Goal: Check status: Check status

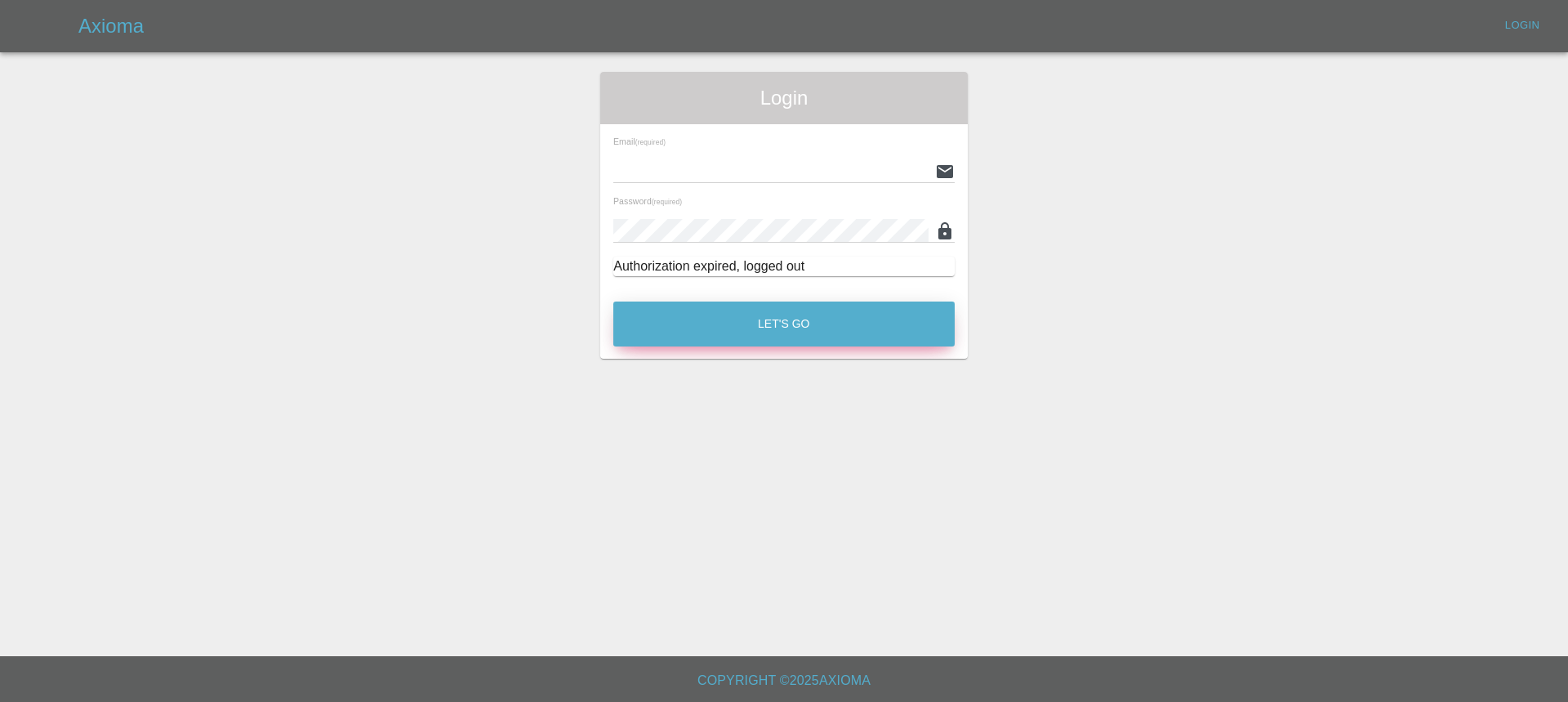
type input "[EMAIL_ADDRESS][DOMAIN_NAME]"
click at [793, 320] on button "Let's Go" at bounding box center [784, 324] width 341 height 45
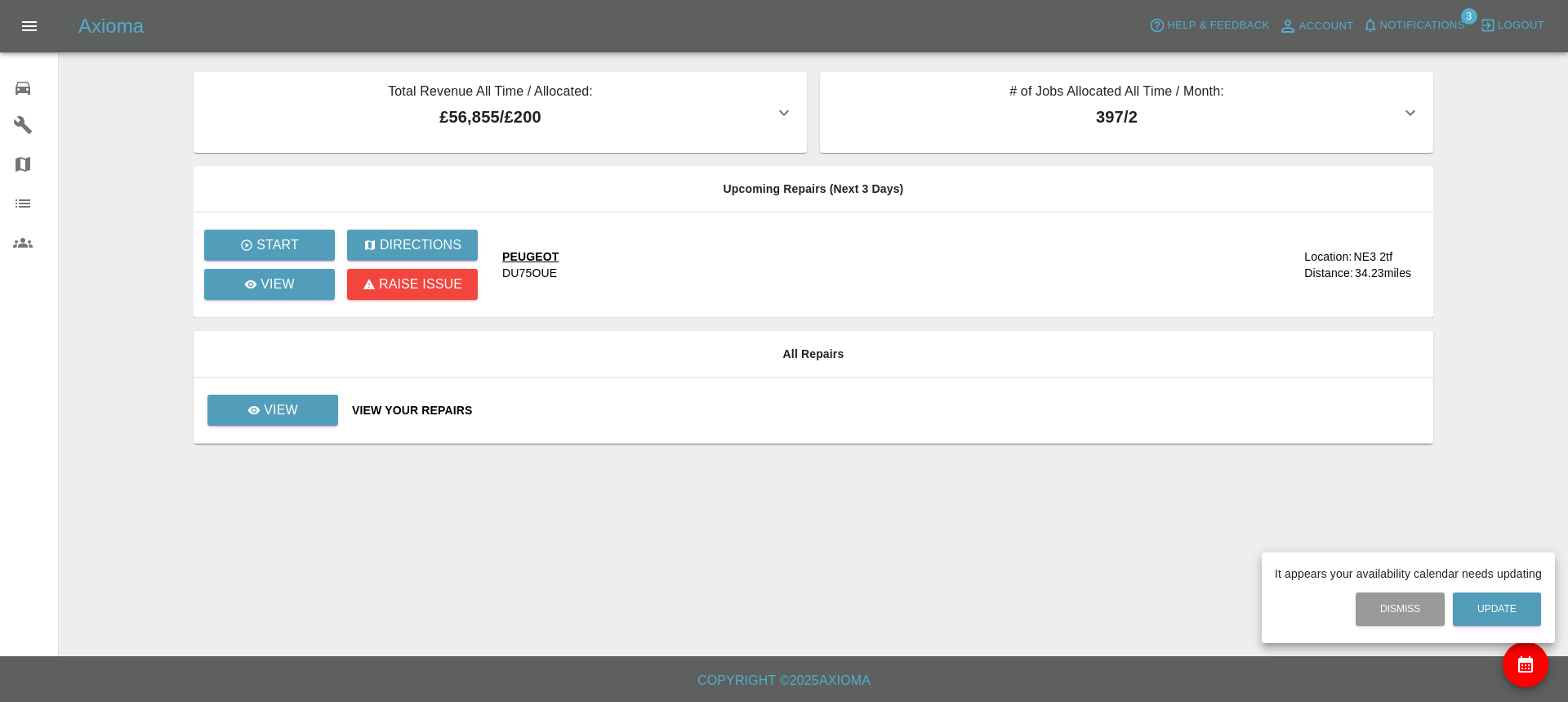
click at [281, 407] on div at bounding box center [784, 351] width 1568 height 702
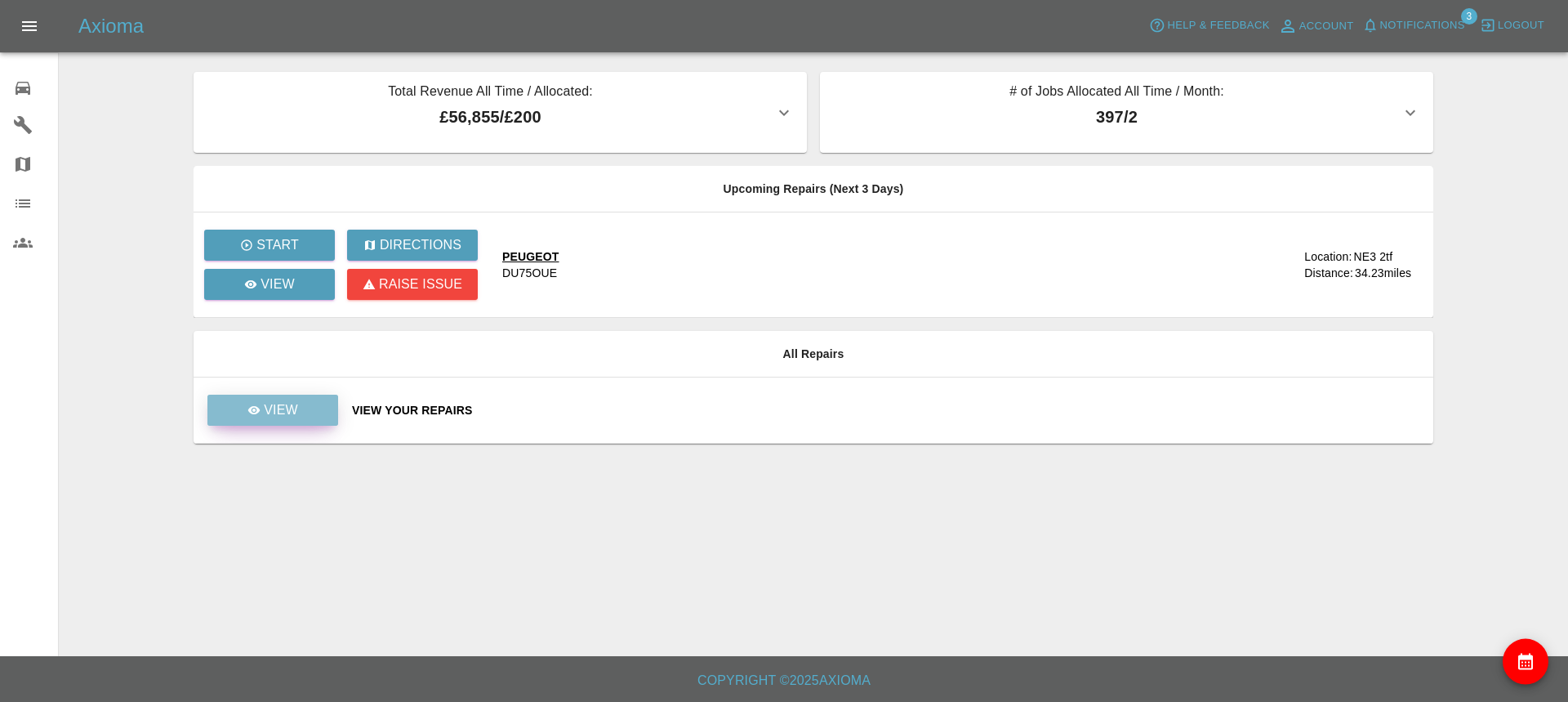
click at [287, 401] on p "View" at bounding box center [280, 410] width 34 height 19
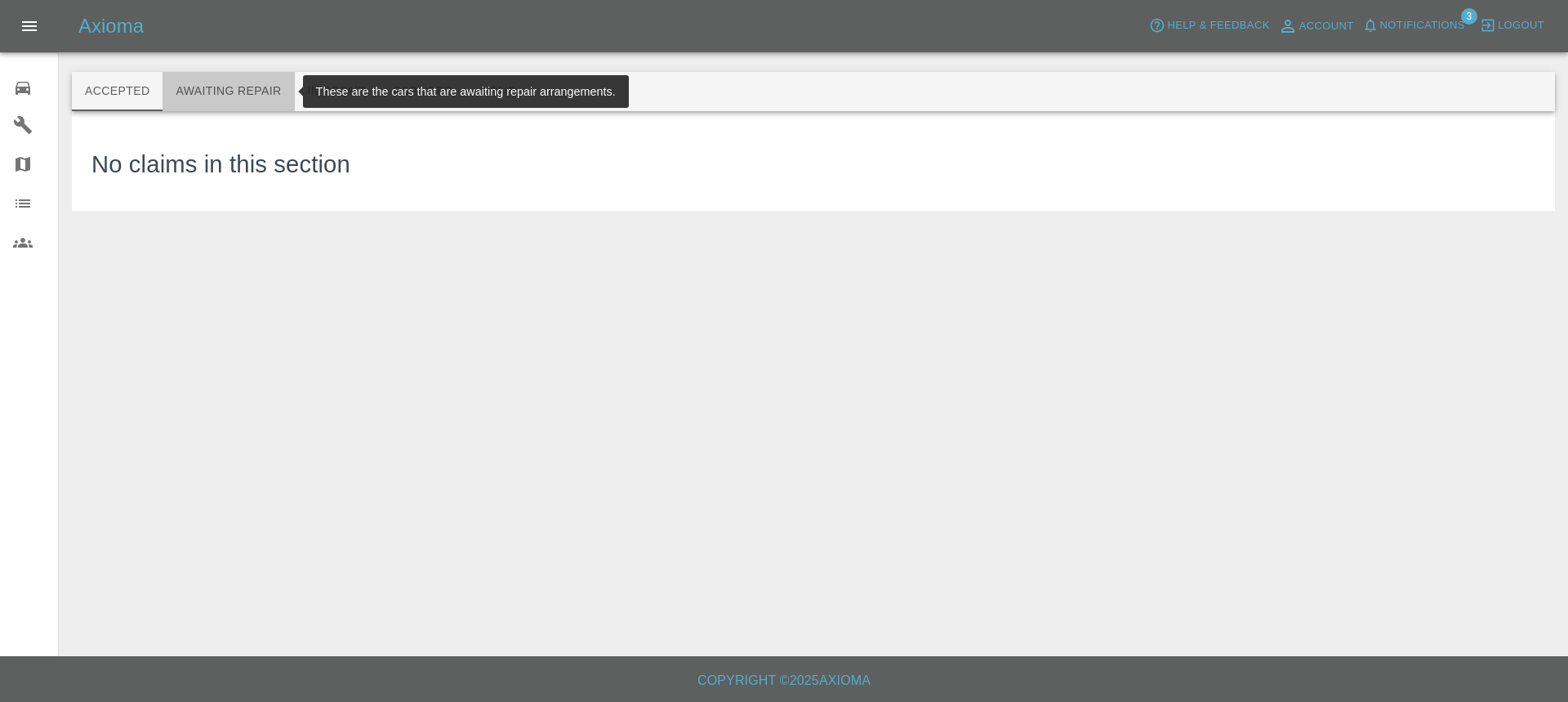
click at [251, 87] on button "Awaiting Repair" at bounding box center [228, 92] width 131 height 39
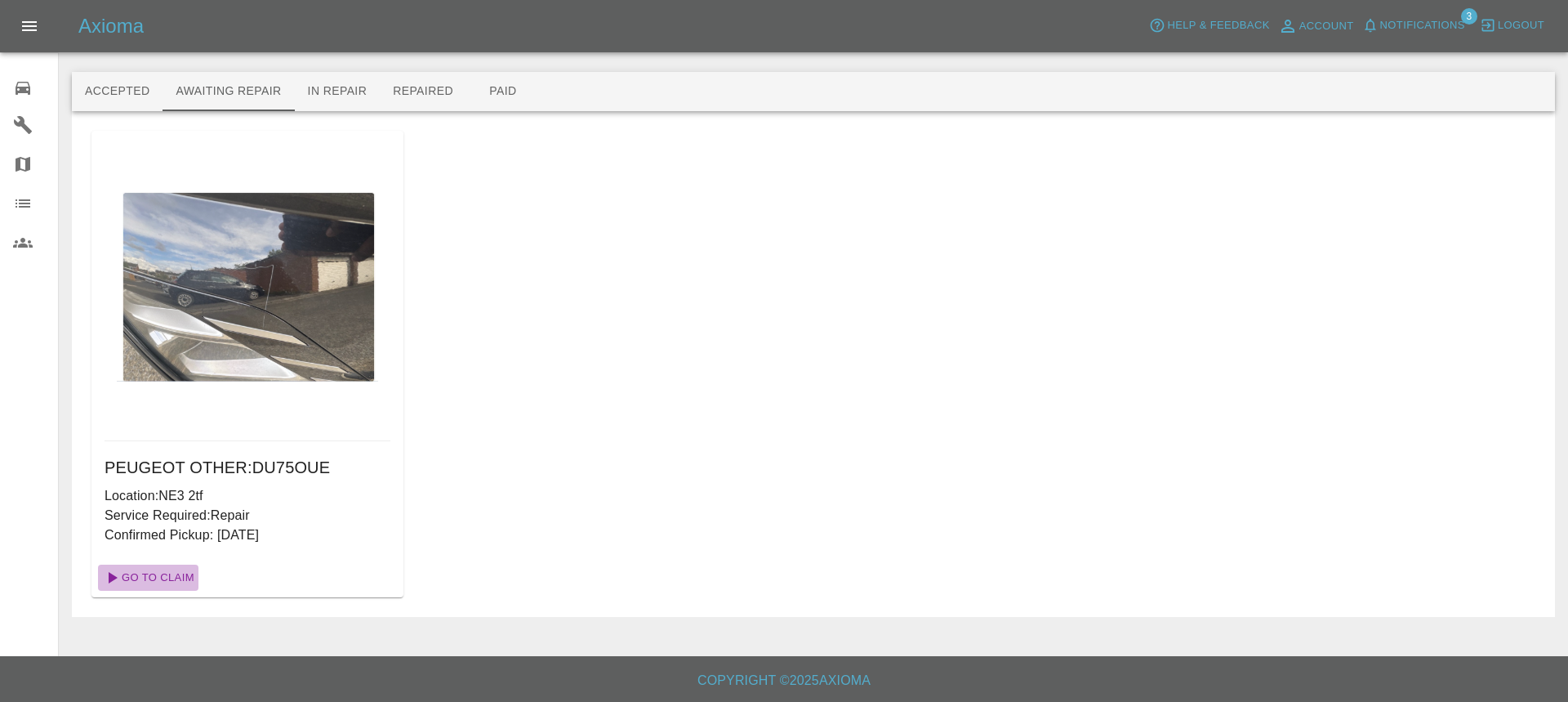
click at [167, 576] on link "Go To Claim" at bounding box center [148, 577] width 101 height 26
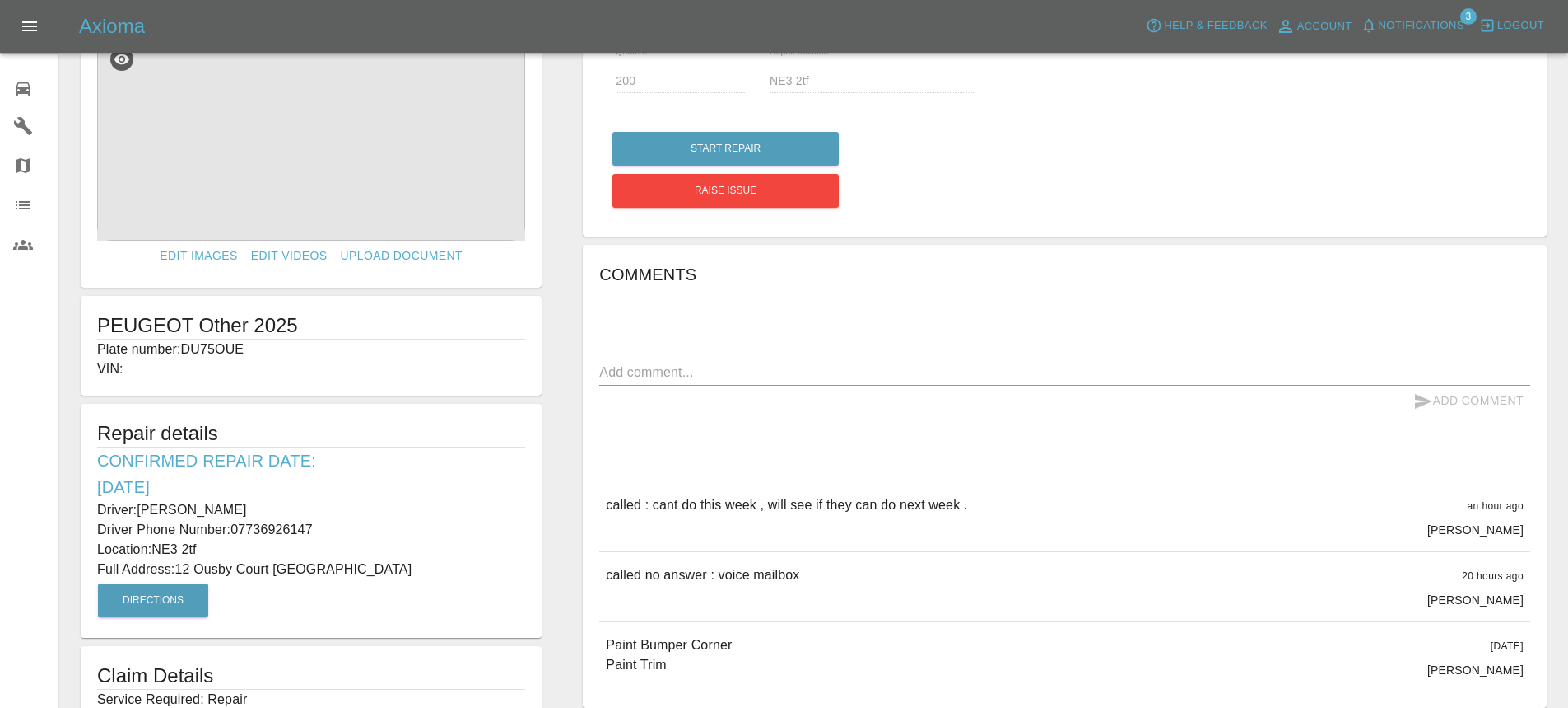
scroll to position [155, 0]
